Goal: Task Accomplishment & Management: Manage account settings

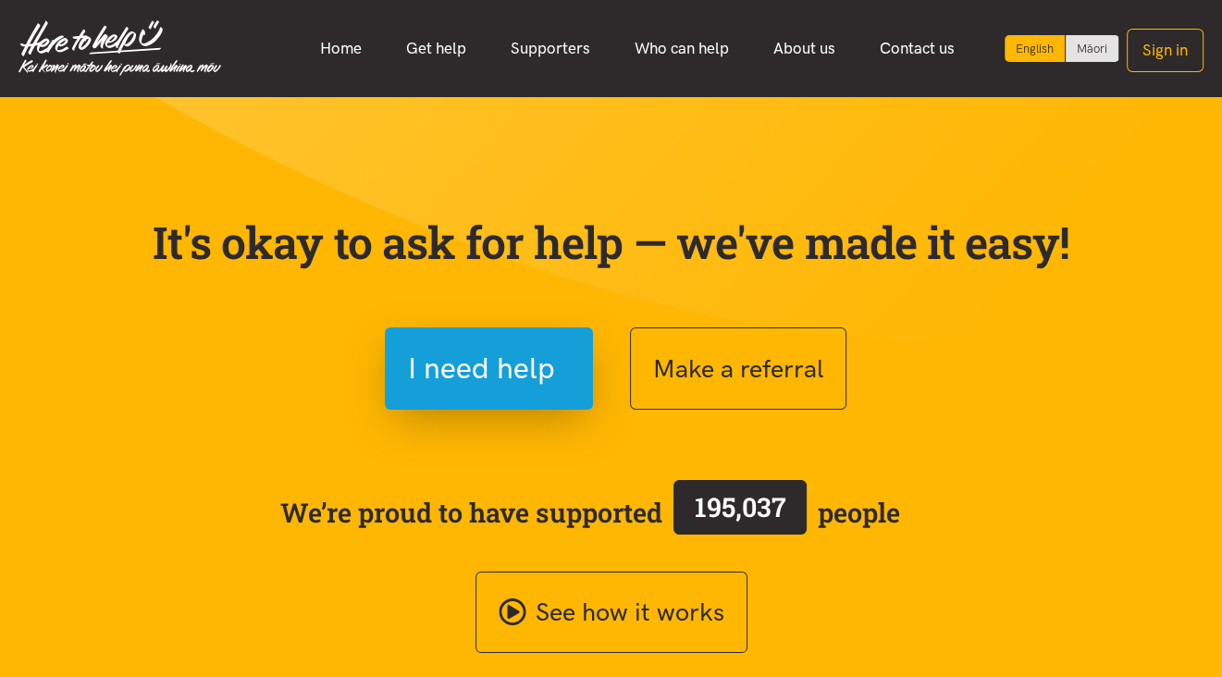
click at [1177, 49] on button "Sign in" at bounding box center [1165, 50] width 77 height 43
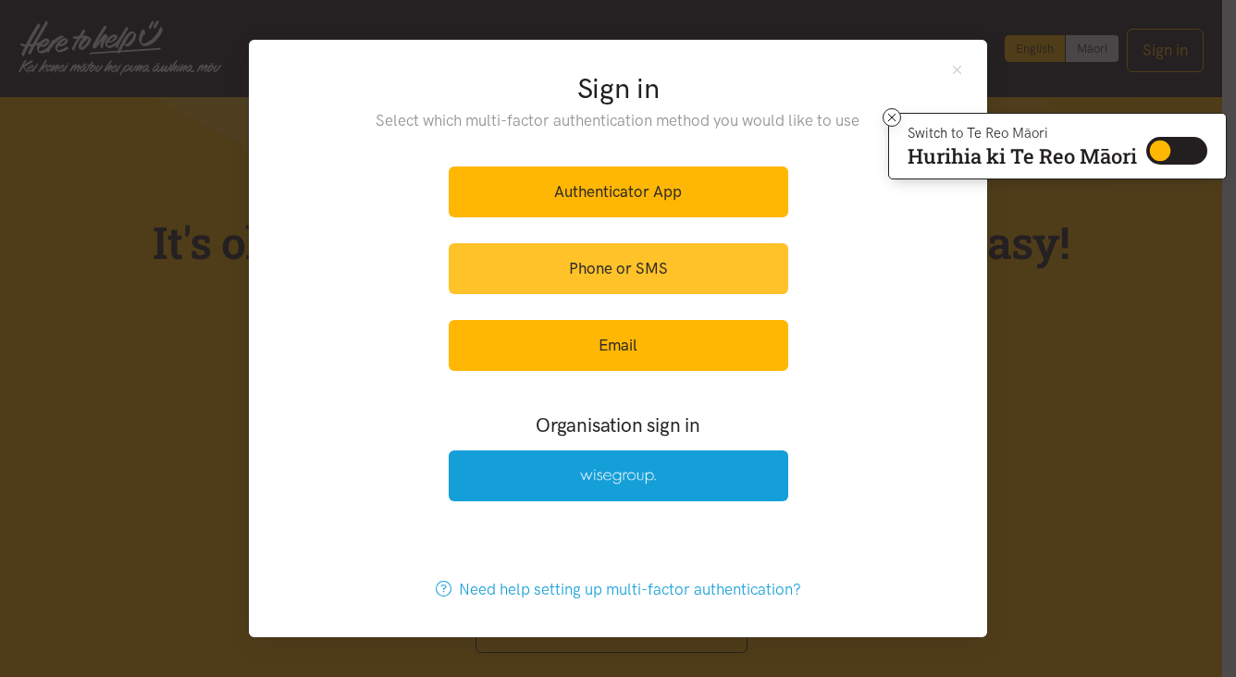
click at [625, 275] on link "Phone or SMS" at bounding box center [618, 268] width 339 height 51
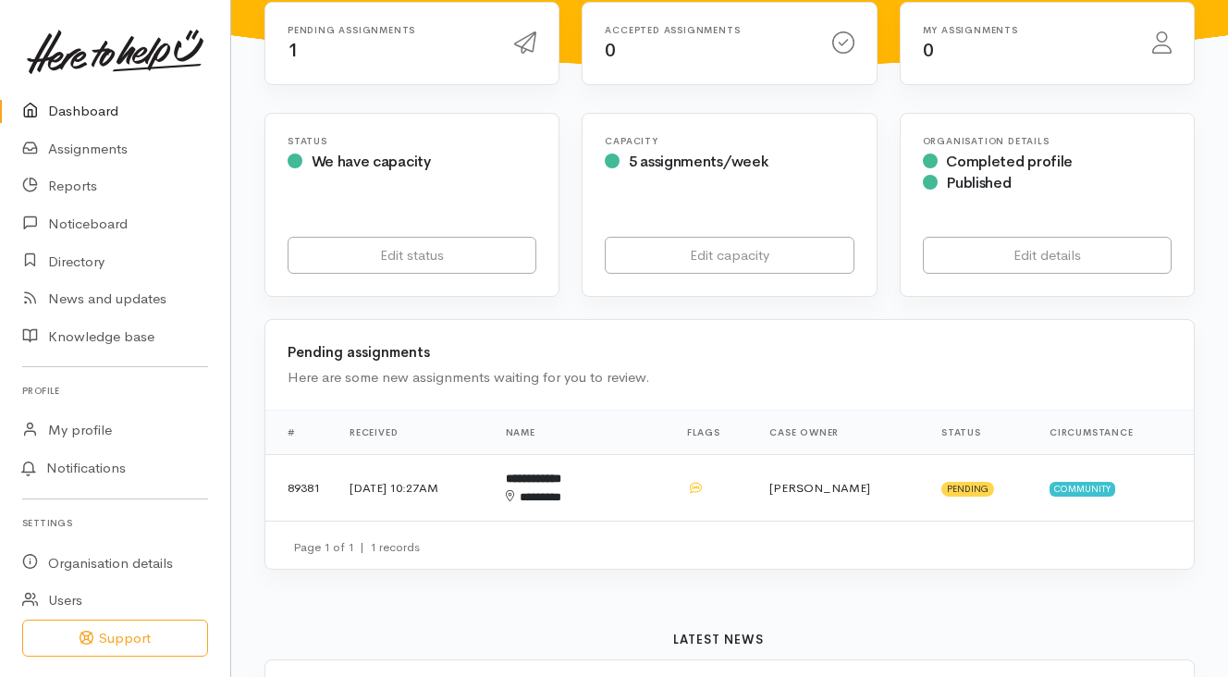
scroll to position [277, 0]
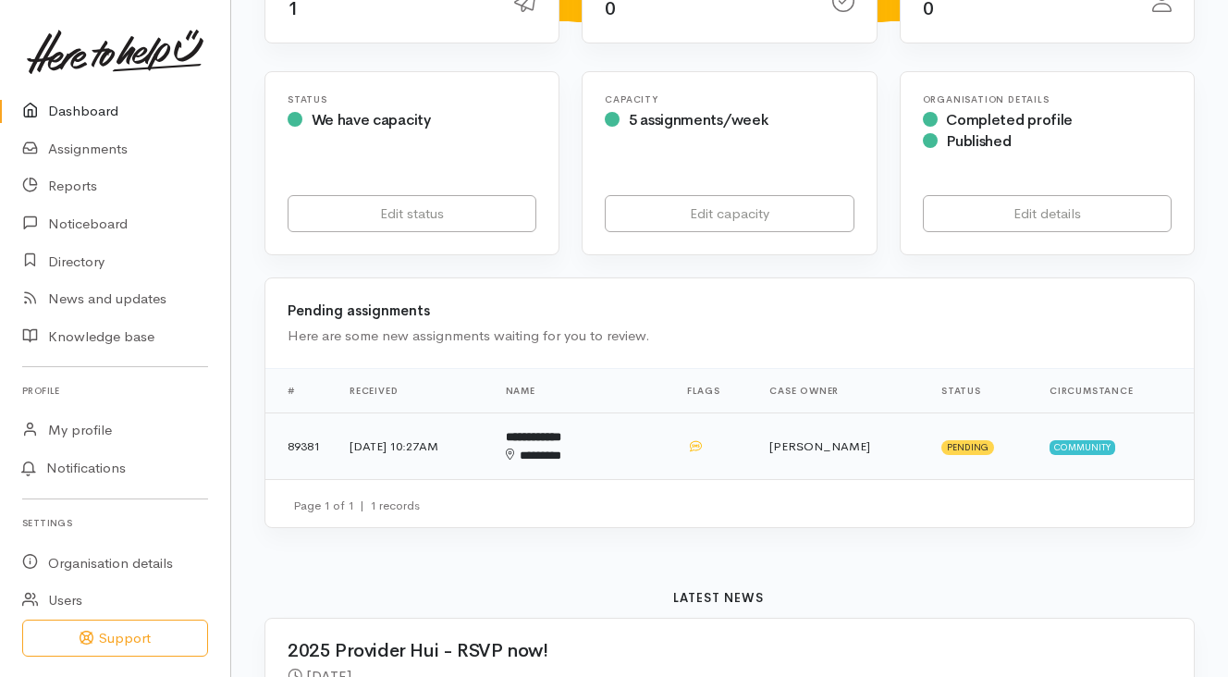
click at [1071, 440] on span "Community" at bounding box center [1083, 447] width 66 height 15
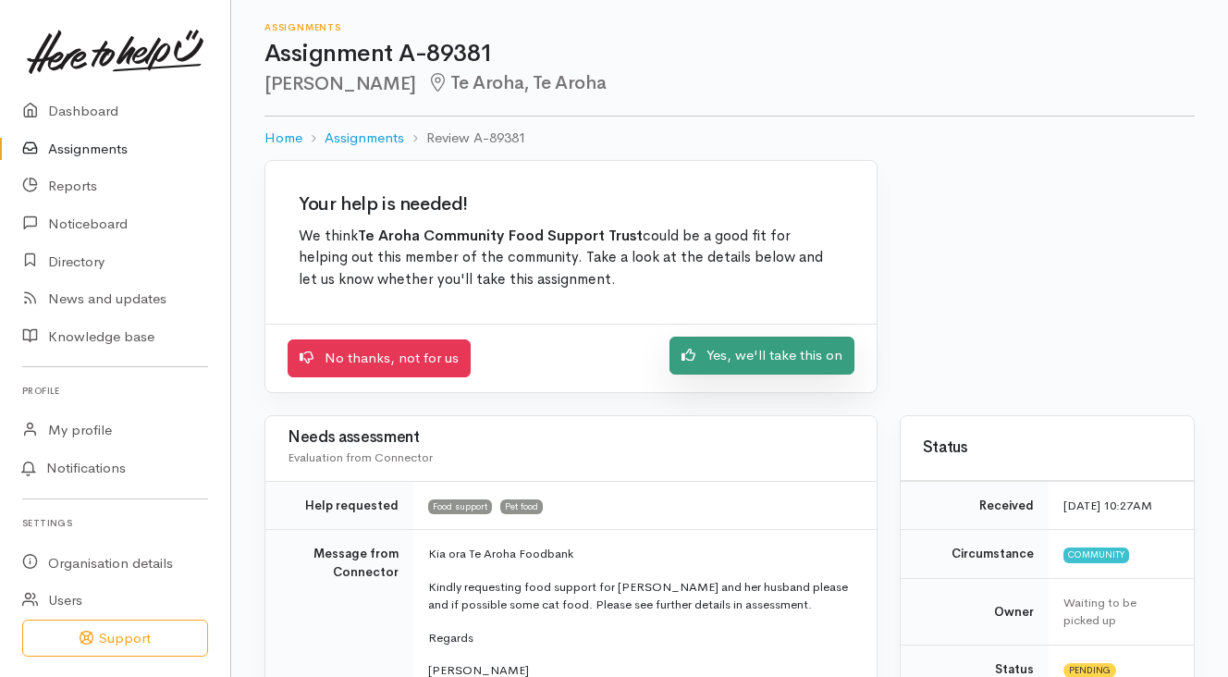
click at [734, 351] on link "Yes, we'll take this on" at bounding box center [762, 356] width 185 height 38
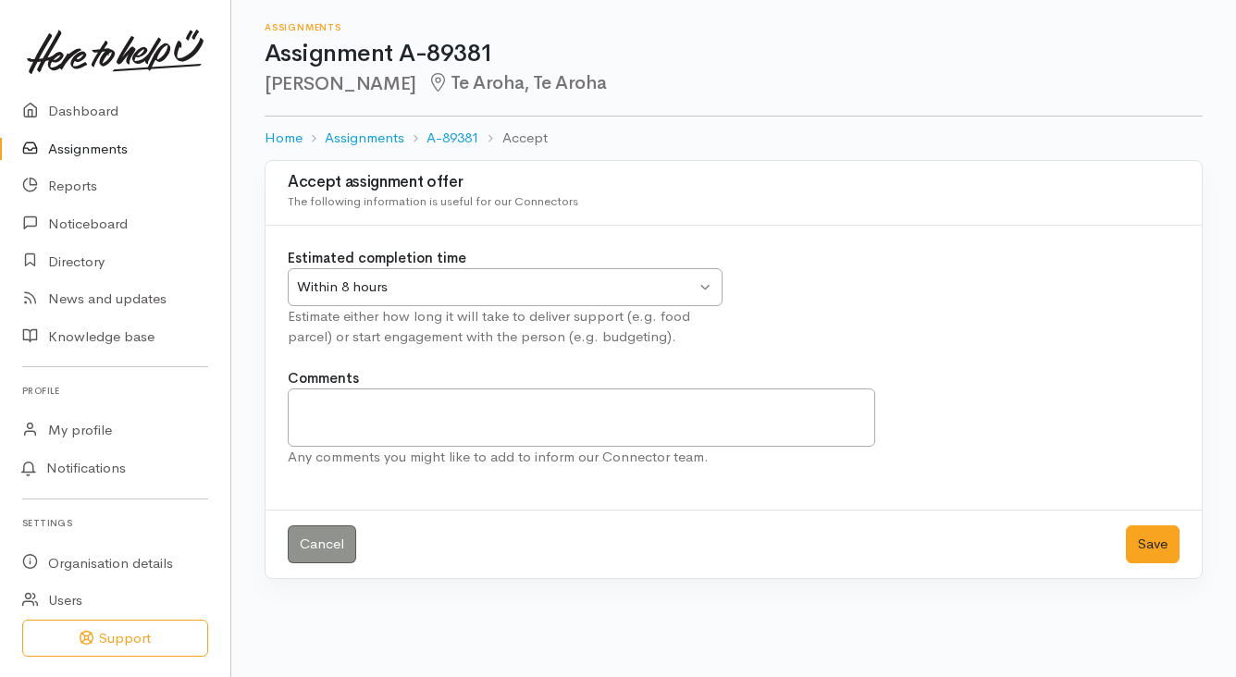
click at [705, 287] on div "Within 8 hours Within 8 hours" at bounding box center [505, 287] width 435 height 38
drag, startPoint x: 1146, startPoint y: 540, endPoint x: 950, endPoint y: 503, distance: 199.5
click at [1145, 542] on button "Save" at bounding box center [1153, 544] width 54 height 38
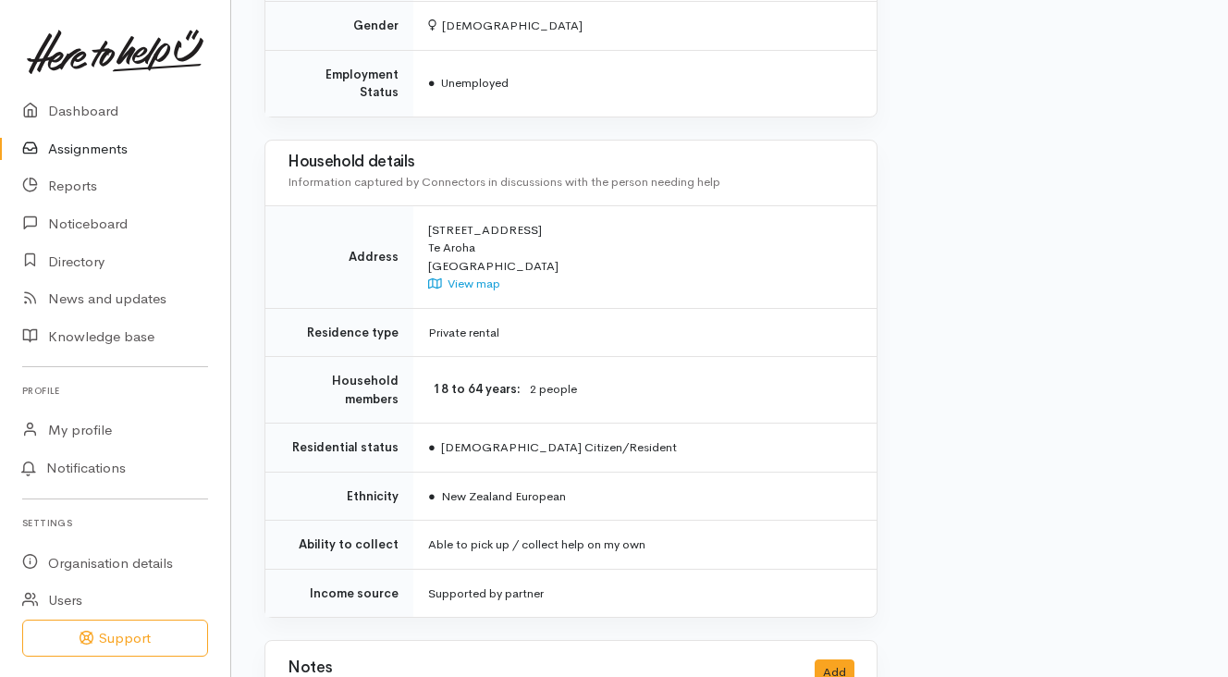
scroll to position [1564, 0]
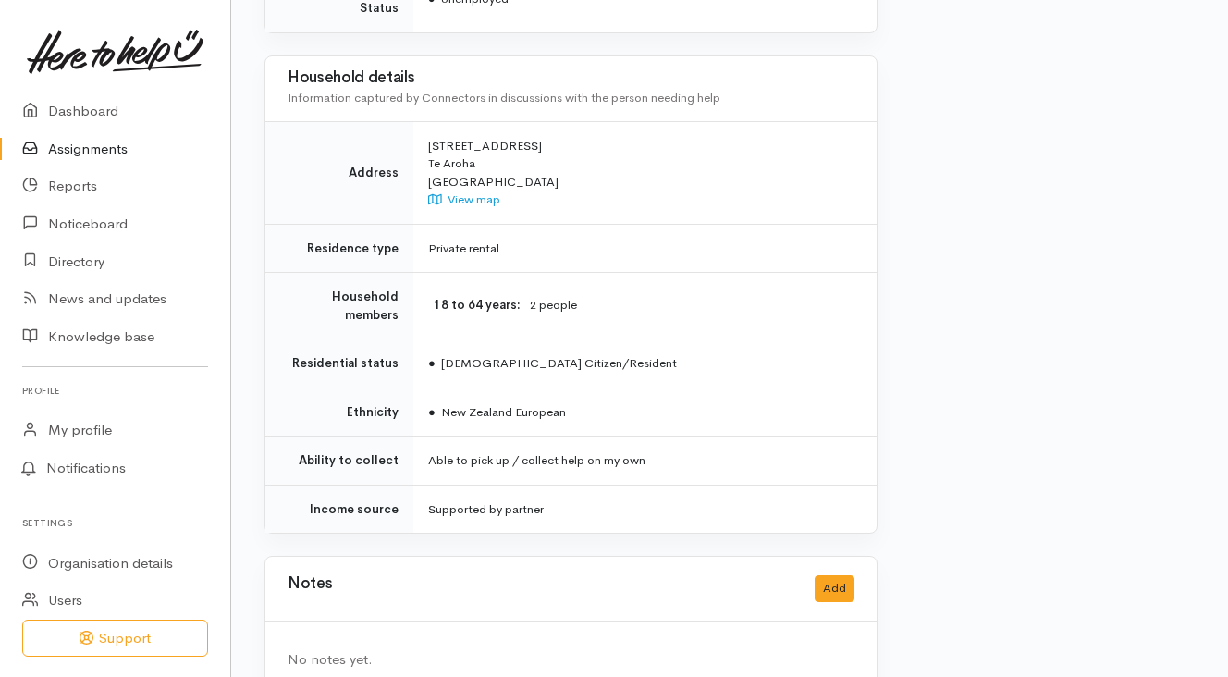
click at [385, 570] on div "Notes Add" at bounding box center [571, 589] width 567 height 38
click at [833, 575] on button "Add" at bounding box center [835, 588] width 40 height 27
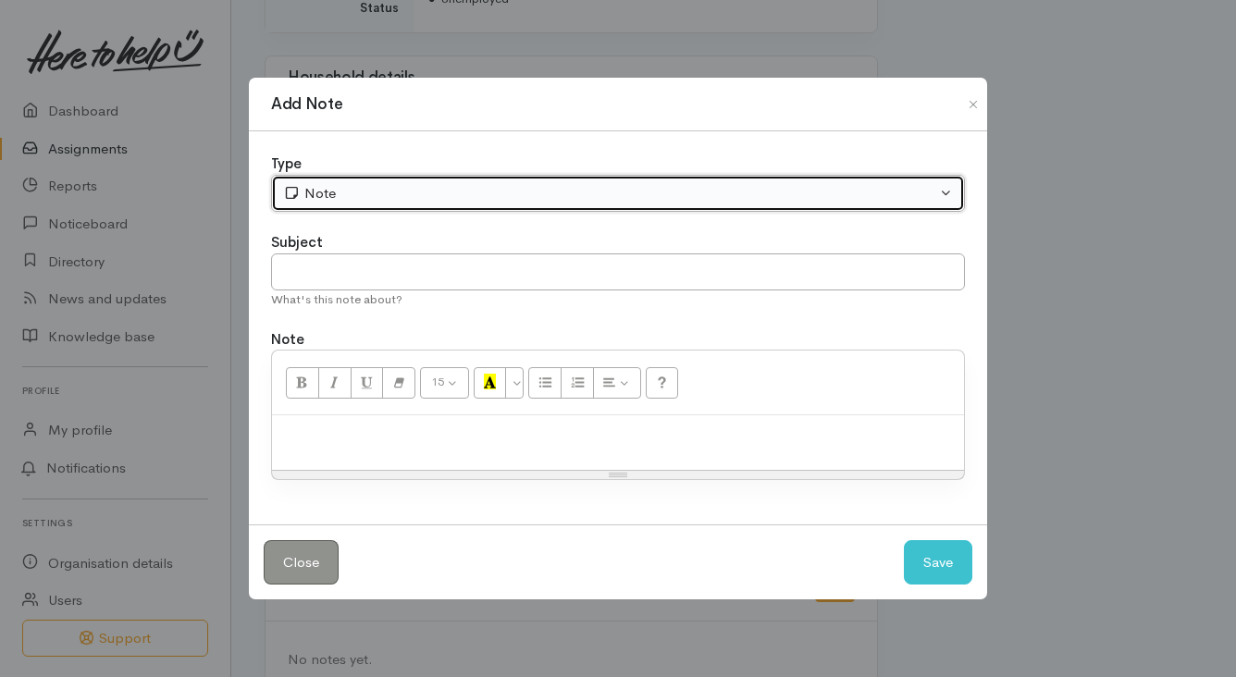
click at [355, 199] on div "Note" at bounding box center [609, 193] width 653 height 21
click at [346, 189] on div "Note" at bounding box center [609, 193] width 653 height 21
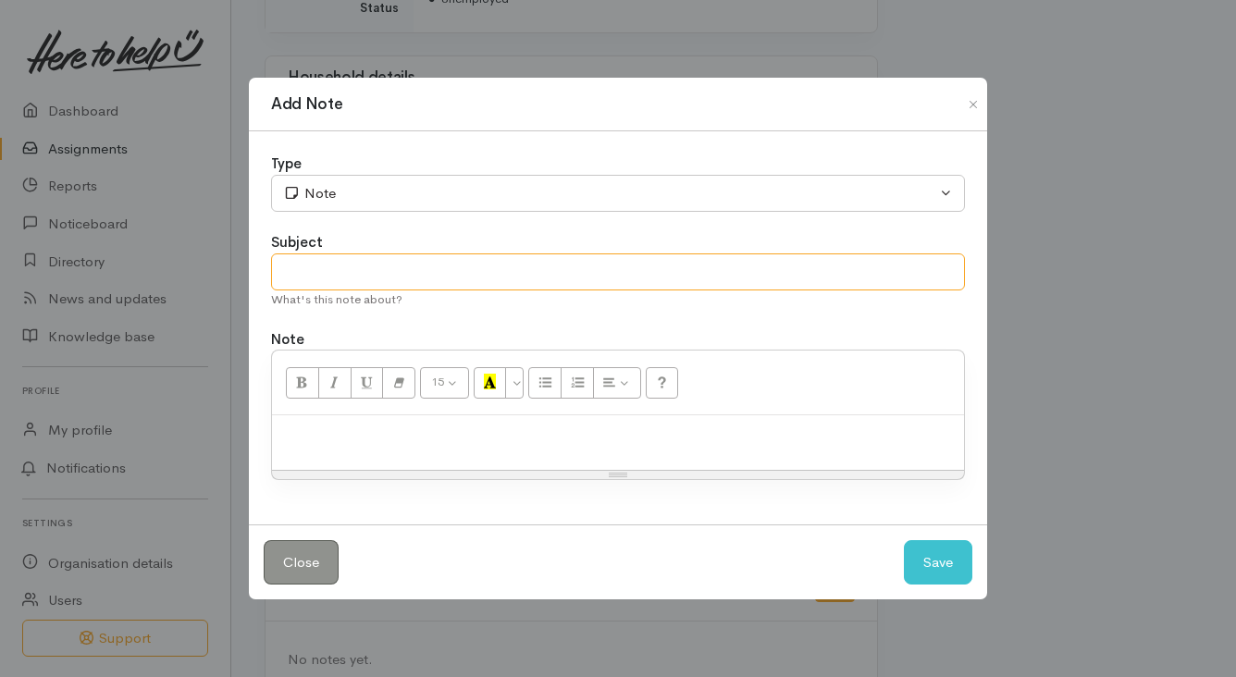
click at [312, 270] on input "text" at bounding box center [618, 272] width 694 height 38
click at [310, 557] on button "Close" at bounding box center [301, 562] width 75 height 45
